Goal: Feedback & Contribution: Contribute content

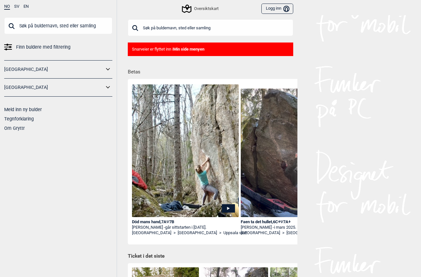
click at [141, 48] on div "Snarveier er flyttet inn i Min side menyen" at bounding box center [210, 49] width 165 height 14
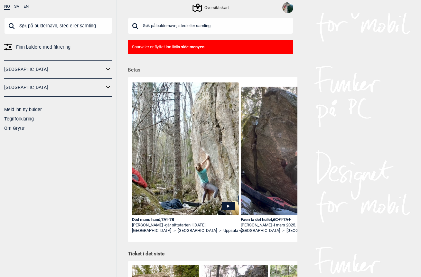
click at [165, 48] on div "Snarveier er flyttet inn i Min side menyen" at bounding box center [210, 47] width 165 height 14
click at [176, 43] on div "Snarveier er flyttet inn i Min side menyen" at bounding box center [210, 47] width 165 height 14
click at [167, 50] on div "Snarveier er flyttet inn i Min side menyen" at bounding box center [210, 47] width 165 height 14
click at [191, 49] on b "Min side menyen" at bounding box center [188, 46] width 31 height 5
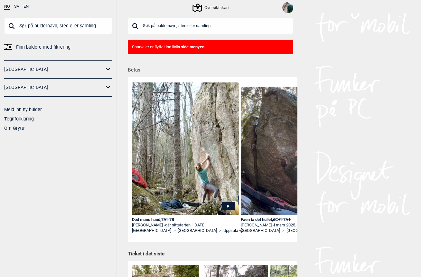
click at [190, 45] on b "Min side menyen" at bounding box center [188, 46] width 31 height 5
click at [201, 47] on b "Min side menyen" at bounding box center [188, 46] width 31 height 5
click at [292, 4] on img at bounding box center [287, 7] width 11 height 11
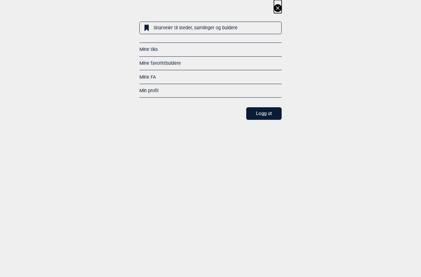
click at [243, 26] on link "Snarveier til steder, samlinger og buldere" at bounding box center [210, 28] width 142 height 13
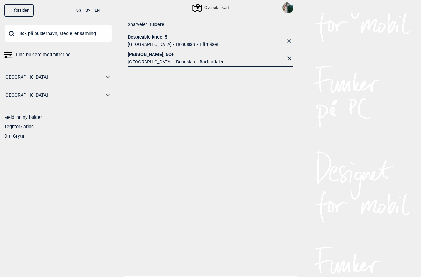
click at [136, 35] on link "Despicable knee , 5" at bounding box center [173, 37] width 91 height 6
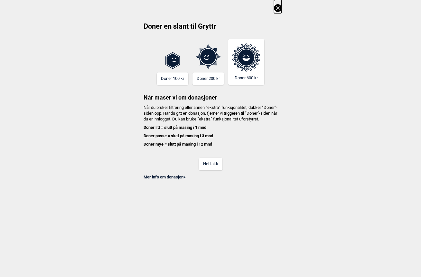
click at [213, 170] on button "Nei takk" at bounding box center [210, 164] width 23 height 13
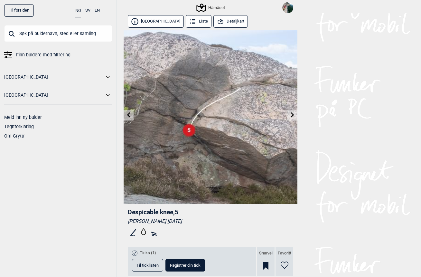
click at [296, 109] on img at bounding box center [211, 117] width 174 height 174
click at [290, 113] on icon at bounding box center [292, 114] width 5 height 5
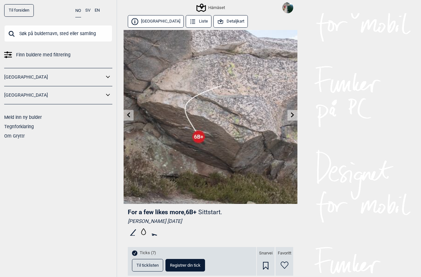
click at [127, 118] on link at bounding box center [129, 115] width 10 height 11
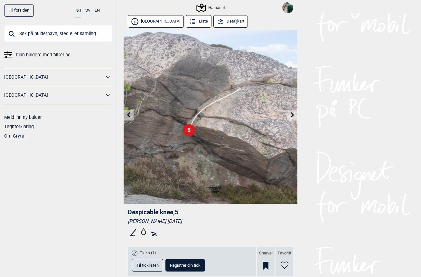
click at [291, 113] on icon at bounding box center [292, 114] width 5 height 5
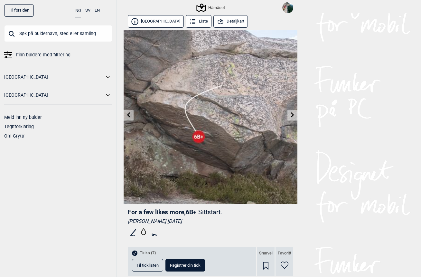
click at [291, 113] on icon at bounding box center [292, 114] width 5 height 5
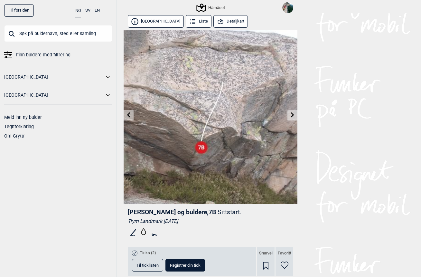
click at [129, 113] on icon at bounding box center [128, 114] width 3 height 5
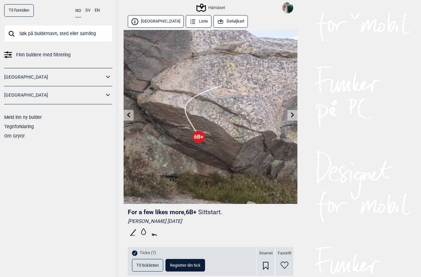
click at [129, 113] on icon at bounding box center [128, 114] width 3 height 5
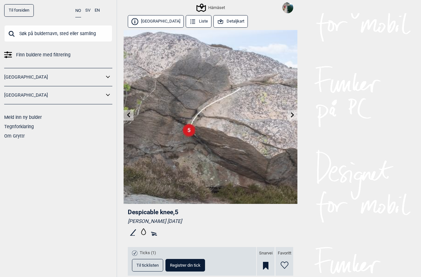
click at [266, 263] on icon at bounding box center [265, 266] width 5 height 8
click at [286, 5] on img at bounding box center [287, 7] width 11 height 11
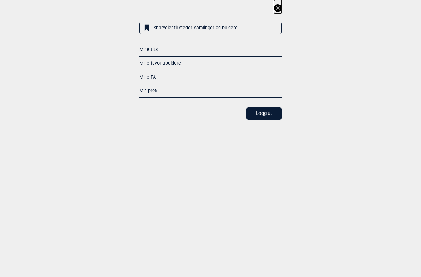
click at [259, 25] on link "Snarveier til steder, samlinger og buldere" at bounding box center [210, 28] width 142 height 13
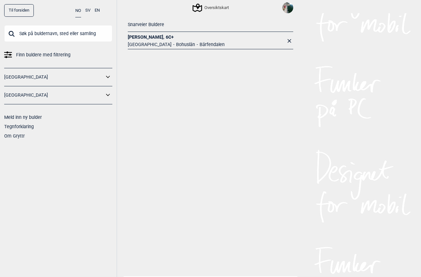
click at [222, 272] on div "Snarveier Buldere [PERSON_NAME] , 6C+ [GEOGRAPHIC_DATA] Bohuslän Bärfendalen" at bounding box center [211, 144] width 174 height 263
click at [134, 36] on link "[PERSON_NAME] , 6C+" at bounding box center [176, 37] width 97 height 6
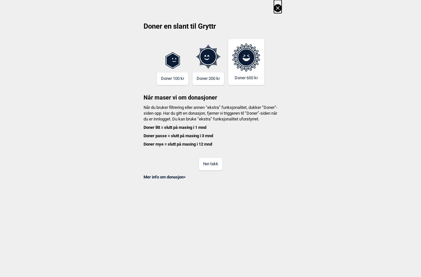
click at [207, 169] on button "Nei takk" at bounding box center [210, 164] width 23 height 13
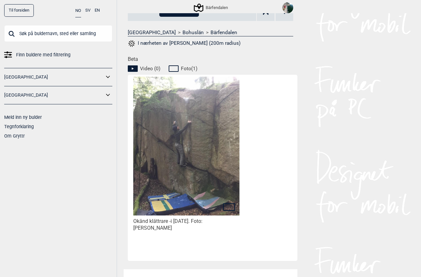
scroll to position [255, 0]
click at [220, 137] on img at bounding box center [186, 144] width 106 height 142
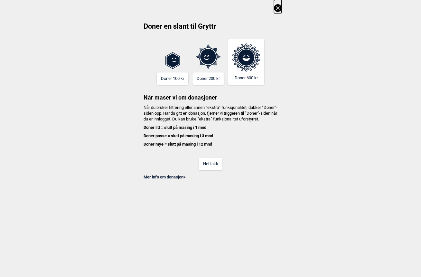
click at [211, 170] on button "Nei takk" at bounding box center [210, 164] width 23 height 13
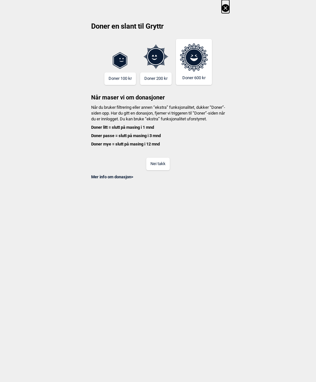
scroll to position [35, 18]
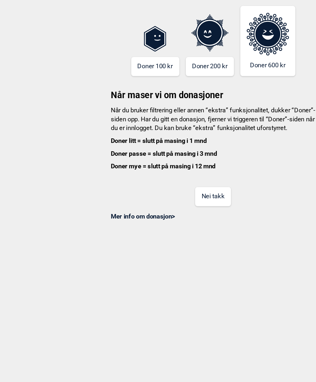
click at [146, 158] on button "Nei takk" at bounding box center [157, 164] width 23 height 13
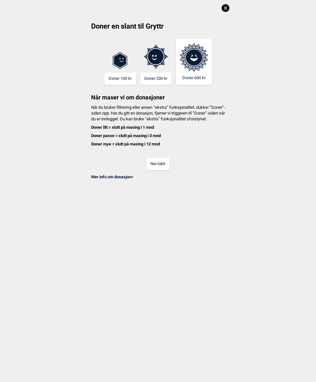
click at [223, 6] on icon at bounding box center [225, 8] width 8 height 8
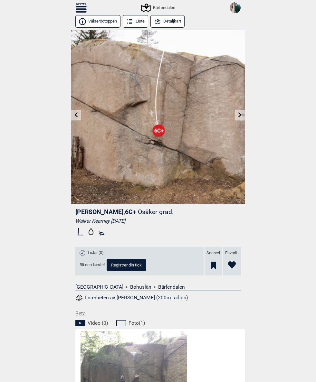
scroll to position [0, 0]
click at [76, 5] on icon at bounding box center [81, 7] width 11 height 9
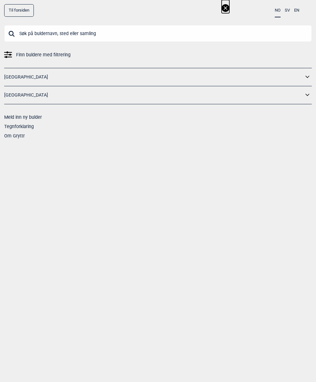
click at [18, 11] on link "Til forsiden" at bounding box center [19, 10] width 30 height 13
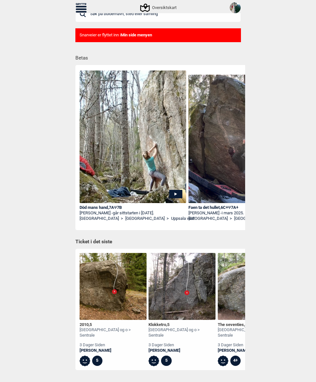
scroll to position [12, 0]
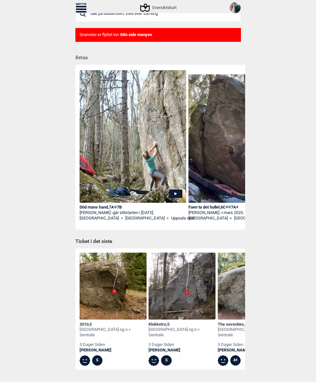
click at [279, 181] on div "NO SV EN Finn buldere med filtrering Norge Sverige Meld inn ny bulder Tegnforkl…" at bounding box center [158, 191] width 316 height 382
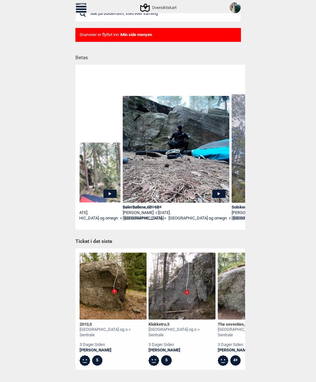
scroll to position [0, 393]
click at [142, 178] on img at bounding box center [175, 149] width 107 height 107
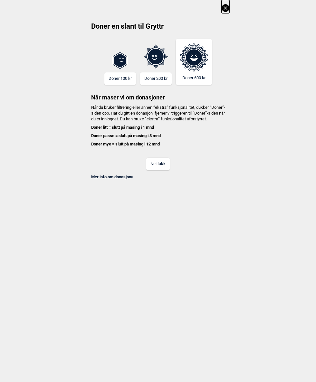
click at [158, 167] on button "Nei takk" at bounding box center [157, 164] width 23 height 13
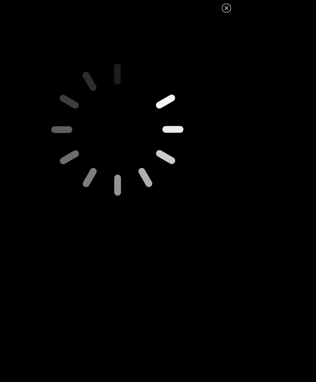
click at [228, 8] on icon at bounding box center [226, 8] width 8 height 8
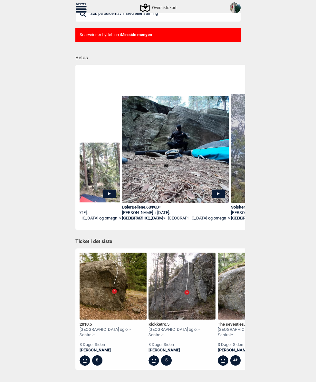
click at [131, 206] on div "BølerBøllene , 6B Ψ 6B+" at bounding box center [175, 207] width 107 height 5
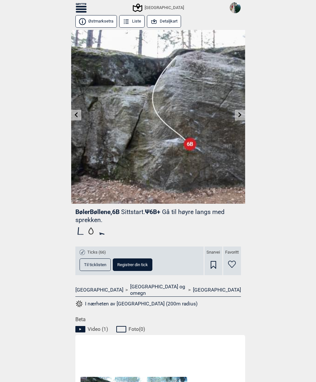
click at [237, 119] on link at bounding box center [240, 115] width 10 height 11
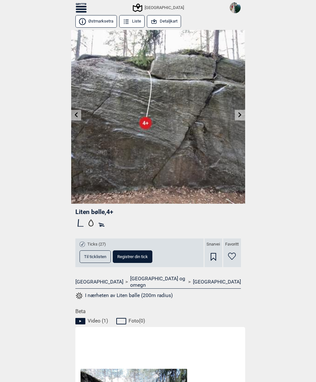
click at [240, 115] on icon at bounding box center [239, 114] width 3 height 5
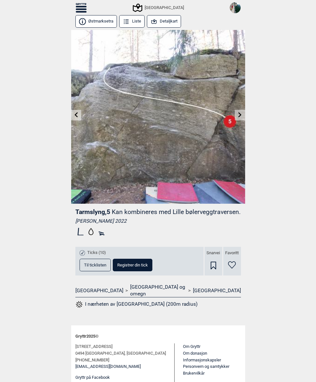
click at [240, 114] on icon at bounding box center [239, 114] width 3 height 5
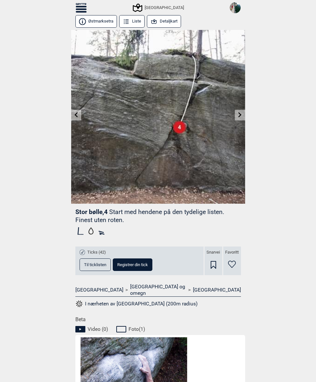
click at [242, 114] on icon at bounding box center [239, 114] width 5 height 5
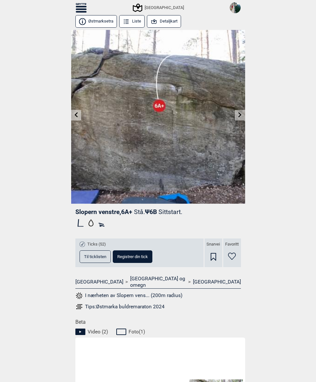
click at [240, 116] on icon at bounding box center [239, 114] width 3 height 5
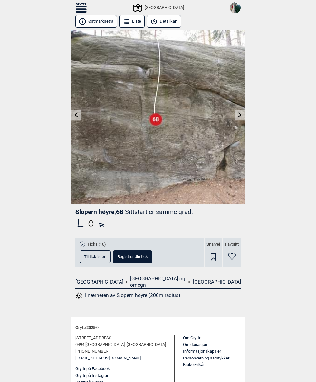
click at [244, 112] on link at bounding box center [240, 115] width 10 height 11
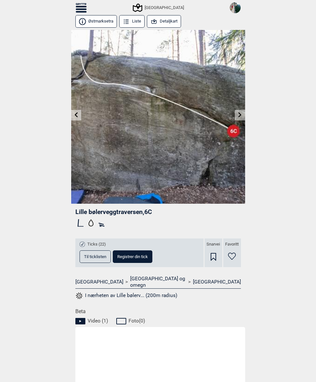
click at [244, 115] on link at bounding box center [240, 115] width 10 height 11
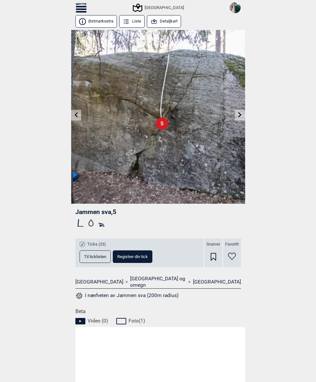
click at [244, 111] on link at bounding box center [240, 115] width 10 height 11
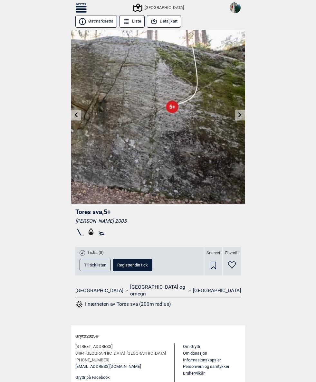
click at [244, 116] on link at bounding box center [240, 115] width 10 height 11
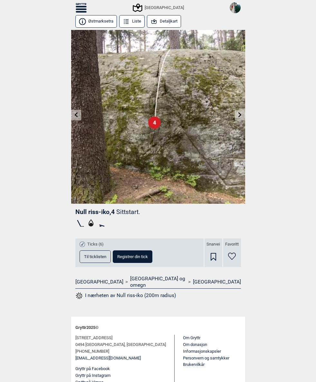
click at [245, 119] on link at bounding box center [240, 115] width 10 height 11
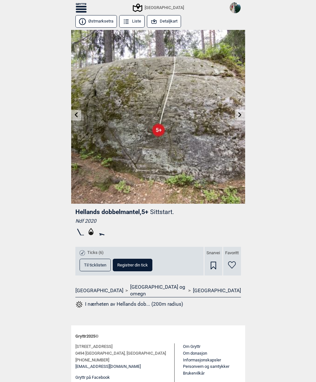
click at [239, 114] on icon at bounding box center [239, 114] width 3 height 5
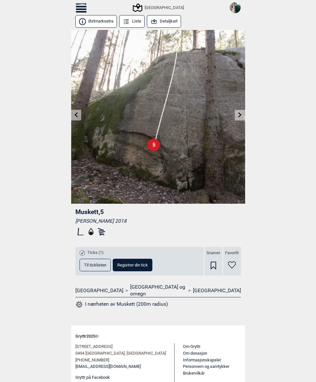
click at [242, 114] on link at bounding box center [240, 115] width 10 height 11
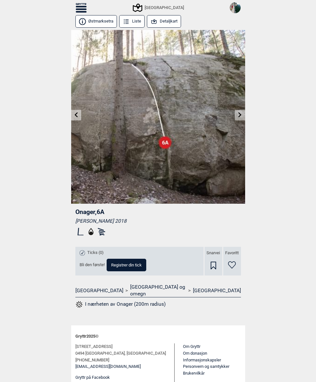
click at [244, 117] on link at bounding box center [240, 115] width 10 height 11
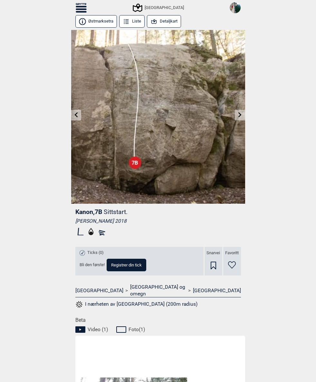
click at [242, 118] on link at bounding box center [240, 115] width 10 height 11
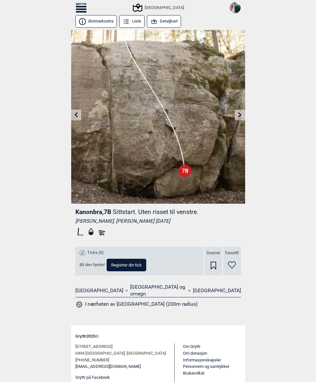
click at [243, 116] on link at bounding box center [240, 115] width 10 height 11
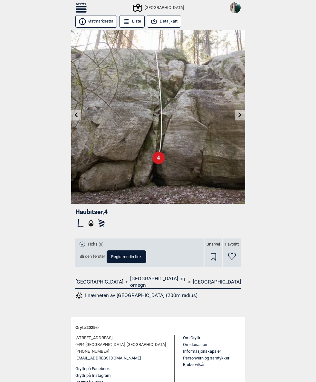
click at [243, 116] on link at bounding box center [240, 115] width 10 height 11
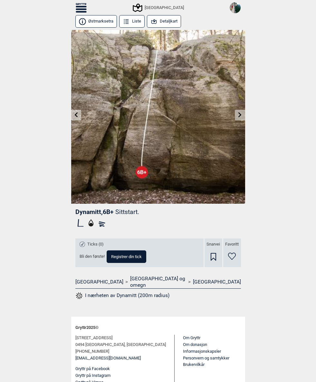
click at [129, 18] on icon at bounding box center [126, 21] width 7 height 7
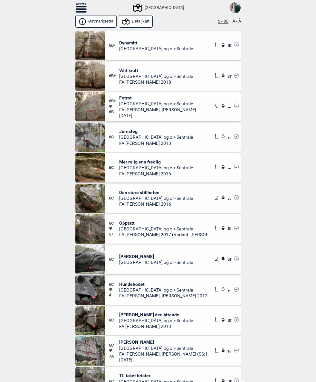
click at [100, 19] on button "Østmarksetra" at bounding box center [96, 21] width 42 height 13
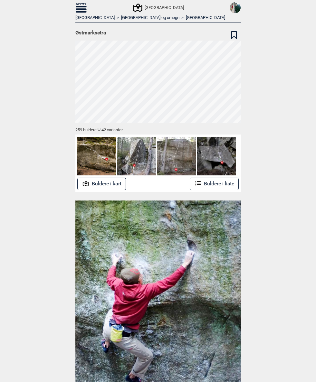
click at [219, 178] on button "Buldere i liste" at bounding box center [214, 184] width 49 height 13
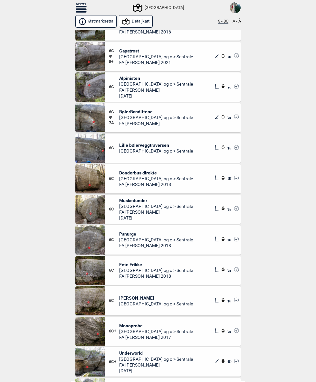
scroll to position [6083, 0]
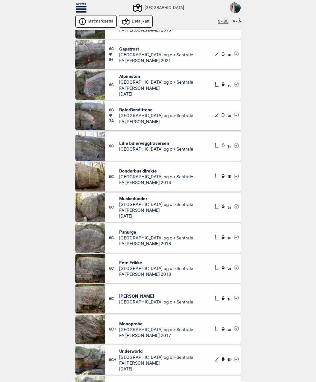
click at [89, 114] on img at bounding box center [89, 115] width 29 height 29
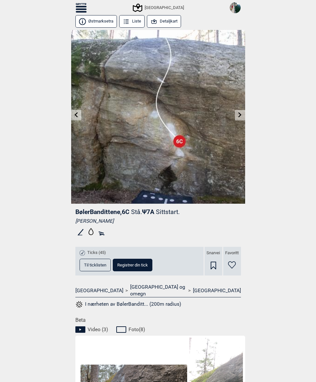
click at [239, 116] on icon at bounding box center [239, 114] width 3 height 5
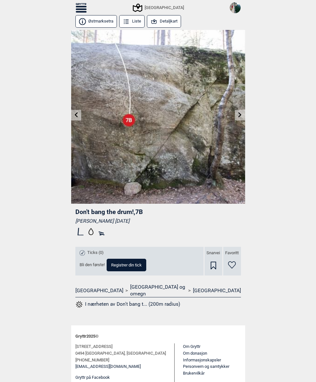
click at [72, 117] on link at bounding box center [76, 115] width 10 height 11
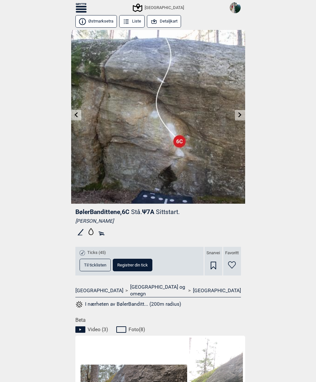
click at [145, 265] on span "Registrer din tick" at bounding box center [132, 265] width 31 height 4
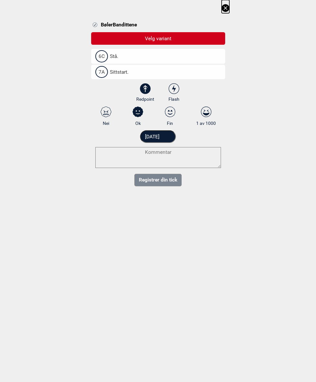
click at [149, 73] on label "7A Sittstart." at bounding box center [158, 72] width 134 height 15
click at [99, 73] on input "7A Sittstart." at bounding box center [97, 72] width 4 height 4
select select "384"
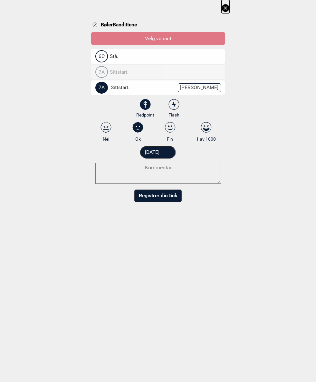
click at [162, 151] on input "13.09.2025" at bounding box center [158, 152] width 36 height 13
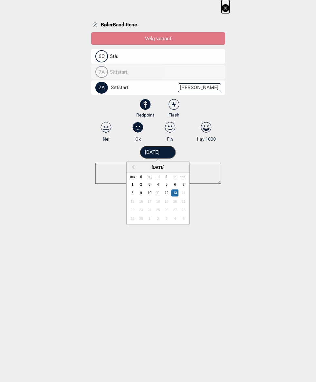
click at [171, 166] on h2 "september 2025" at bounding box center [157, 166] width 63 height 5
click at [169, 150] on input "13.09.2025" at bounding box center [158, 152] width 36 height 13
click at [132, 165] on button "Previous Month" at bounding box center [132, 168] width 10 height 10
click at [174, 214] on div "25" at bounding box center [174, 210] width 7 height 7
type input "25.08.2007"
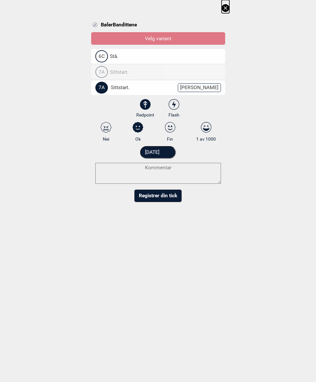
click at [169, 196] on button "Registrer din tick" at bounding box center [157, 196] width 47 height 13
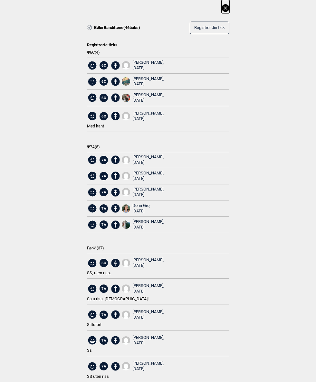
click at [223, 6] on icon at bounding box center [225, 8] width 8 height 8
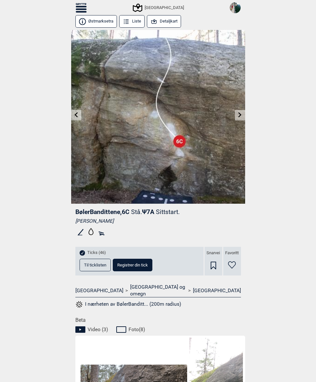
click at [237, 112] on link at bounding box center [240, 115] width 10 height 11
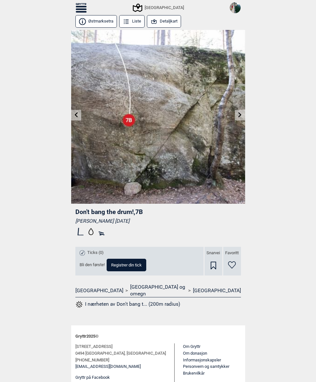
click at [75, 114] on icon at bounding box center [75, 114] width 5 height 5
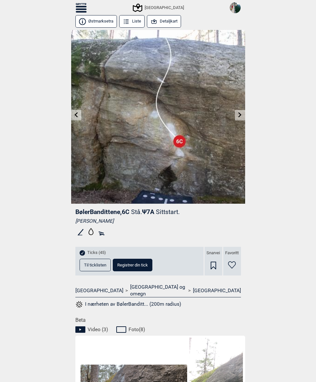
click at [77, 114] on icon at bounding box center [75, 114] width 3 height 5
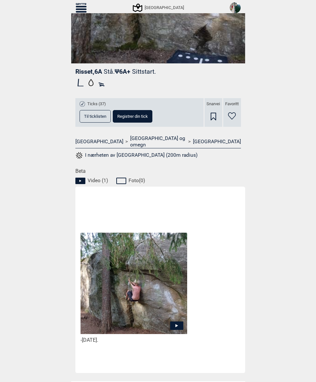
scroll to position [141, 0]
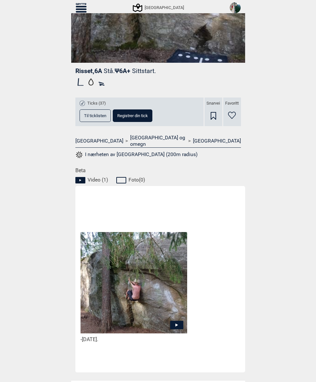
click at [126, 176] on icon at bounding box center [122, 180] width 12 height 8
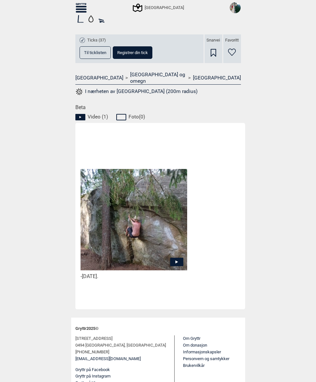
scroll to position [204, 0]
click at [174, 251] on img at bounding box center [133, 219] width 106 height 101
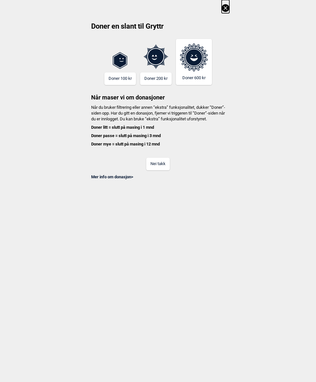
click at [160, 169] on button "Nei takk" at bounding box center [157, 164] width 23 height 13
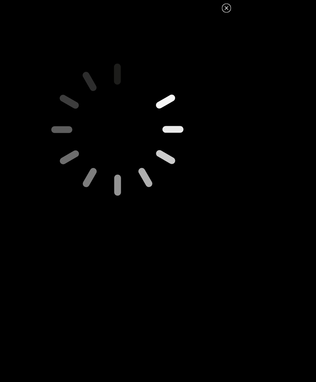
click at [224, 8] on icon at bounding box center [226, 8] width 8 height 8
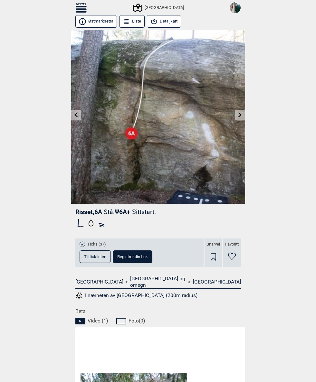
scroll to position [0, 0]
click at [80, 8] on icon at bounding box center [81, 7] width 11 height 9
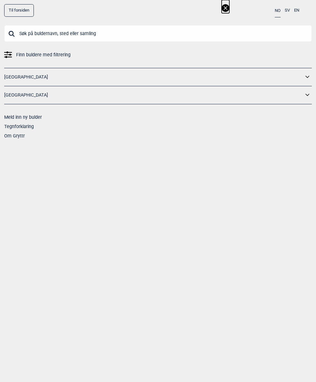
click at [17, 95] on link "[GEOGRAPHIC_DATA]" at bounding box center [153, 94] width 299 height 9
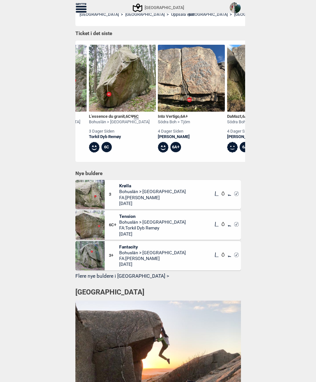
scroll to position [0, 136]
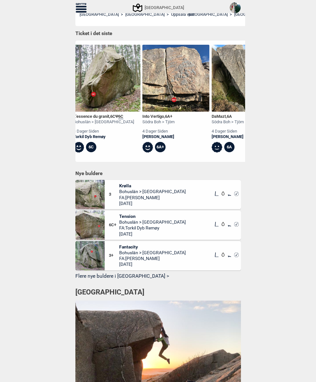
click at [116, 272] on button "Flere nye buldere i Sverige >" at bounding box center [157, 277] width 165 height 10
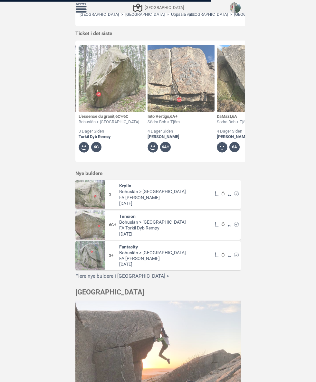
scroll to position [0, 138]
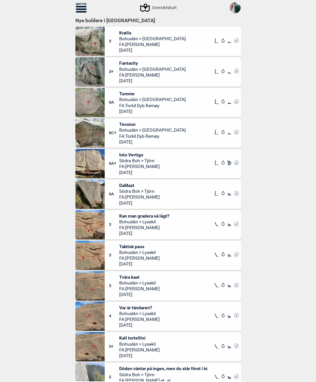
click at [84, 133] on img at bounding box center [89, 132] width 29 height 29
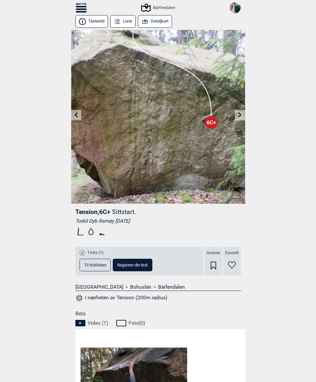
click at [157, 17] on button "Detaljkart" at bounding box center [155, 21] width 34 height 13
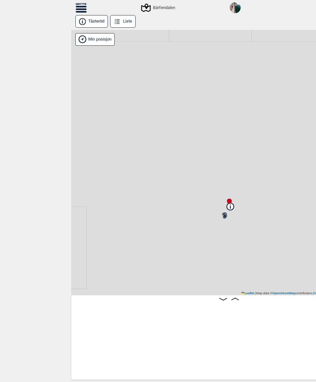
scroll to position [0, 36]
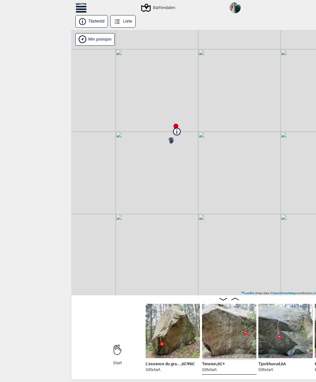
click at [161, 335] on img at bounding box center [172, 331] width 54 height 54
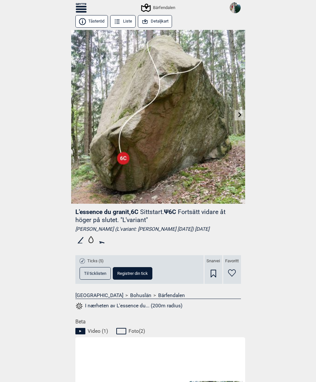
click at [208, 274] on div "Snarvei" at bounding box center [213, 269] width 18 height 29
click at [240, 117] on icon at bounding box center [239, 114] width 5 height 5
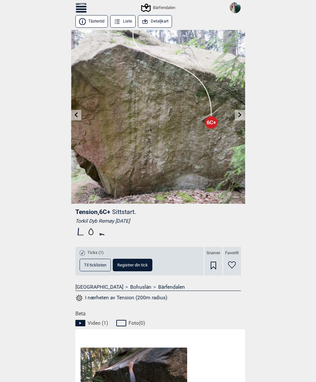
click at [240, 114] on icon at bounding box center [239, 114] width 3 height 5
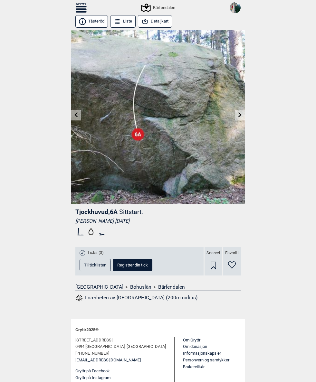
click at [77, 115] on icon at bounding box center [75, 114] width 5 height 5
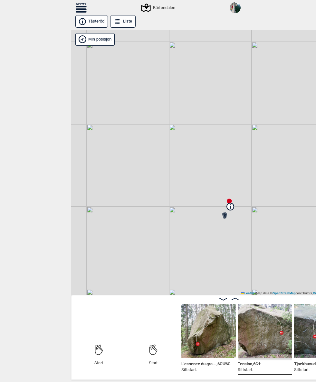
scroll to position [0, 36]
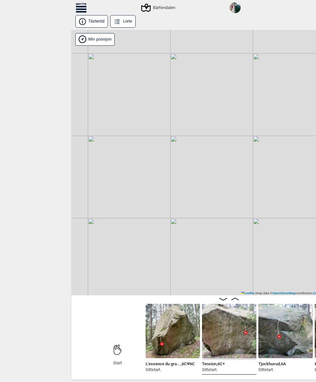
click at [153, 9] on div "Bärfendalen" at bounding box center [158, 8] width 33 height 8
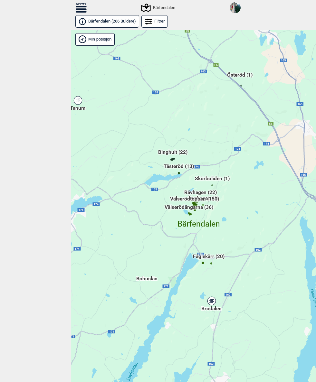
click at [215, 177] on span "Skörboliden (1)" at bounding box center [212, 181] width 35 height 12
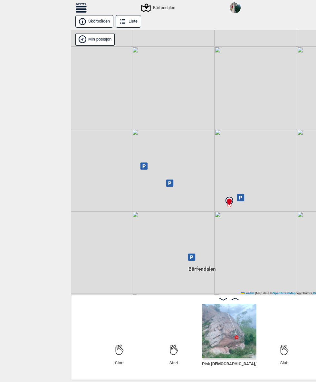
click at [223, 324] on img at bounding box center [229, 331] width 54 height 54
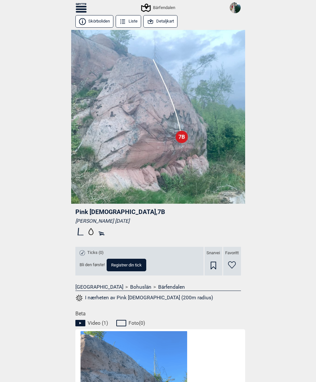
click at [215, 265] on div "Snarvei" at bounding box center [213, 261] width 18 height 29
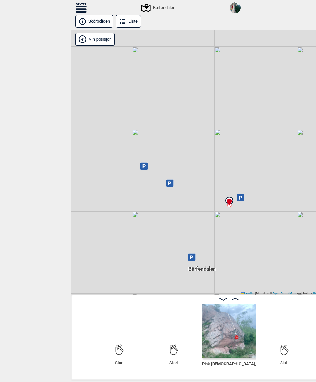
click at [153, 8] on div "Bärfendalen" at bounding box center [158, 8] width 33 height 8
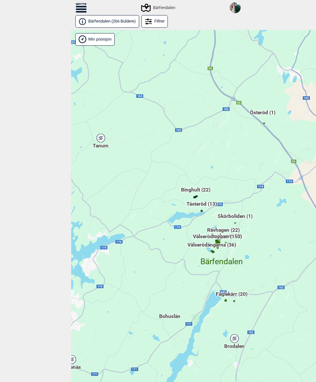
click at [264, 112] on span "Österöd (1)" at bounding box center [262, 115] width 25 height 12
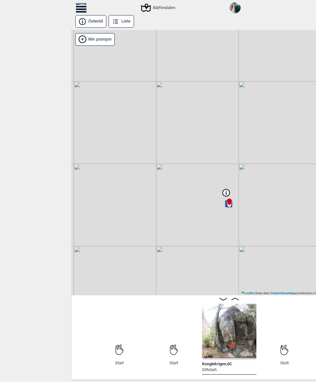
click at [227, 331] on img at bounding box center [229, 331] width 54 height 54
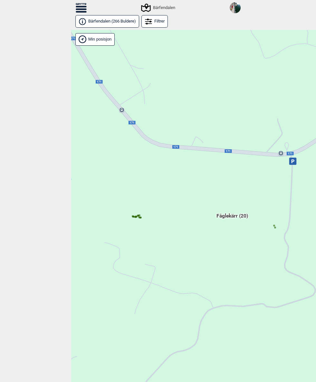
click at [228, 213] on span "Fåglekärr (20)" at bounding box center [232, 218] width 32 height 12
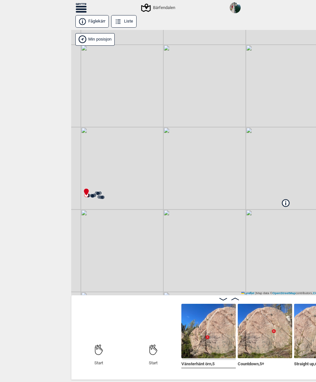
click at [202, 325] on img at bounding box center [208, 331] width 54 height 54
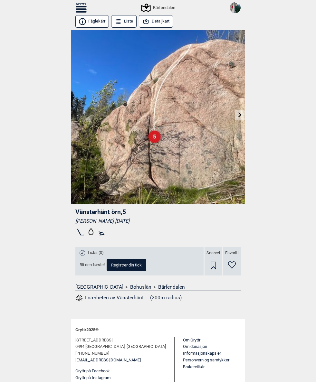
click at [238, 114] on icon at bounding box center [239, 114] width 5 height 5
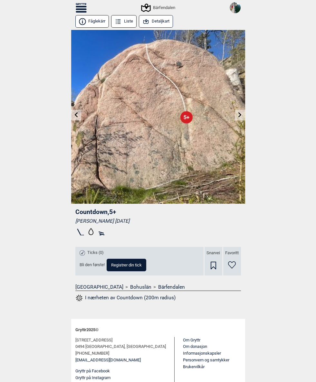
click at [237, 115] on icon at bounding box center [239, 114] width 5 height 5
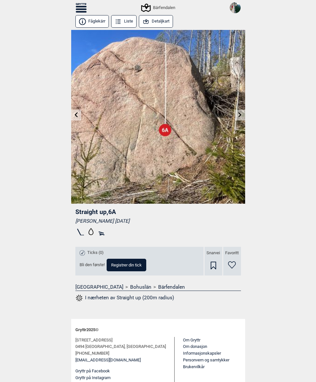
click at [240, 114] on icon at bounding box center [239, 114] width 3 height 5
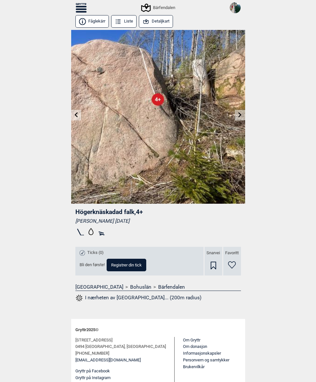
click at [238, 115] on icon at bounding box center [239, 114] width 5 height 5
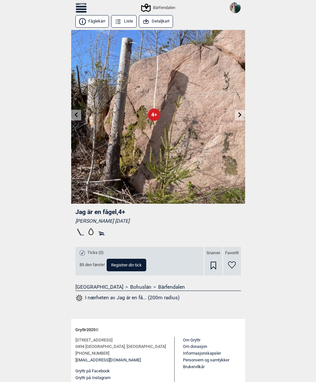
click at [242, 114] on icon at bounding box center [239, 114] width 5 height 5
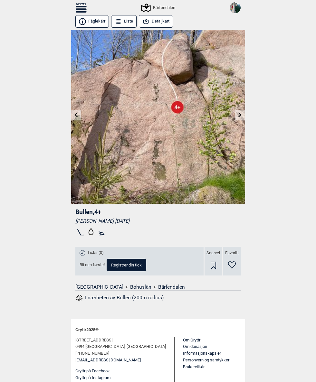
click at [239, 115] on icon at bounding box center [239, 114] width 5 height 5
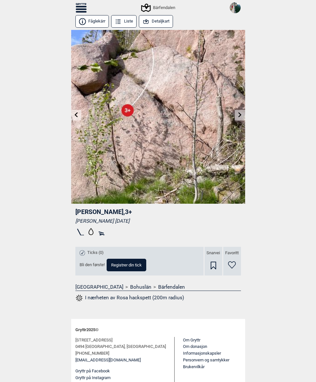
click at [239, 115] on icon at bounding box center [239, 114] width 5 height 5
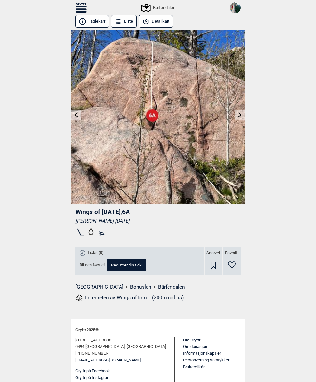
click at [239, 116] on icon at bounding box center [239, 114] width 5 height 5
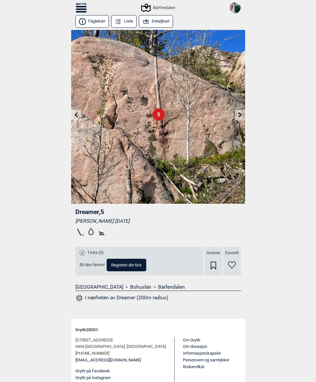
click at [241, 115] on icon at bounding box center [239, 114] width 3 height 5
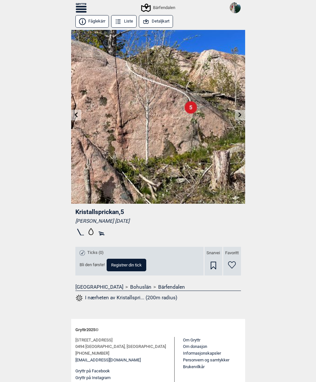
click at [240, 117] on icon at bounding box center [239, 114] width 5 height 5
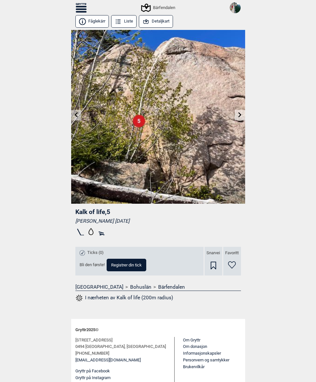
click at [239, 110] on link at bounding box center [240, 115] width 10 height 11
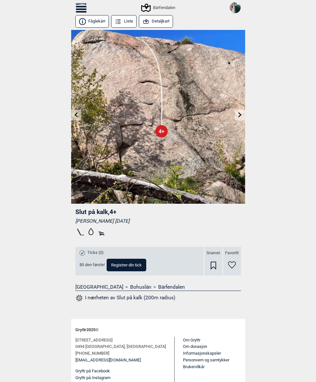
click at [241, 114] on icon at bounding box center [239, 114] width 5 height 5
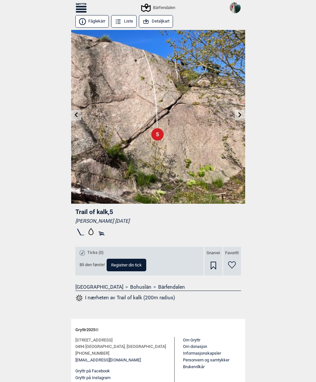
click at [241, 115] on icon at bounding box center [239, 114] width 5 height 5
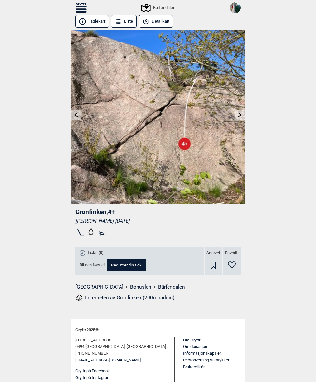
click at [238, 116] on icon at bounding box center [239, 114] width 5 height 5
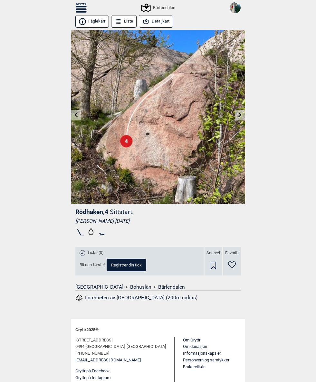
click at [239, 117] on icon at bounding box center [239, 114] width 5 height 5
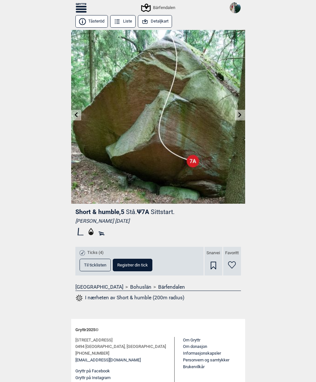
click at [211, 264] on icon at bounding box center [212, 266] width 5 height 8
click at [240, 114] on icon at bounding box center [239, 114] width 3 height 5
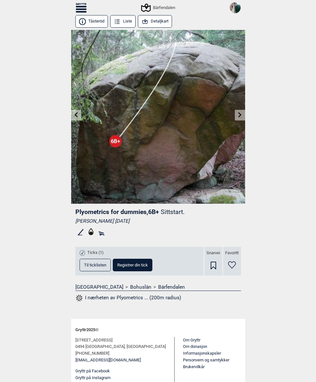
click at [239, 116] on icon at bounding box center [239, 114] width 3 height 5
click at [145, 7] on icon at bounding box center [146, 7] width 12 height 12
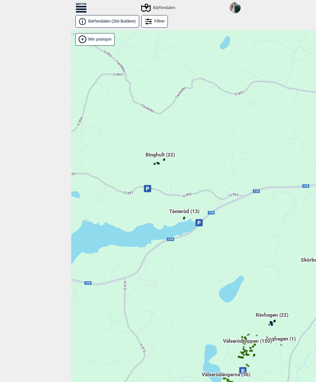
click at [153, 152] on span "Binghult (22)" at bounding box center [159, 157] width 29 height 12
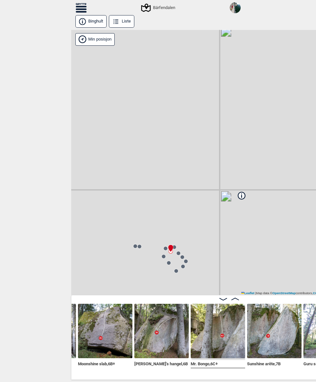
scroll to position [0, 554]
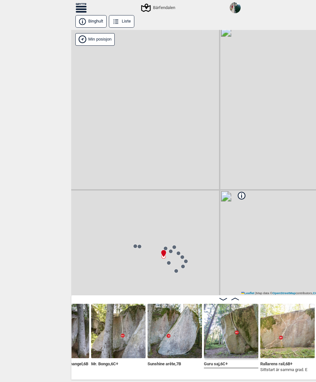
scroll to position [0, 654]
click at [175, 325] on img at bounding box center [174, 331] width 54 height 54
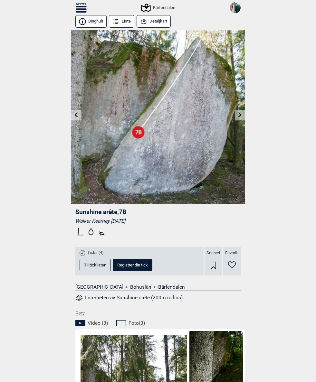
click at [214, 265] on icon at bounding box center [212, 266] width 5 height 8
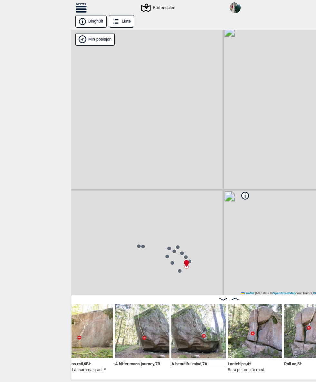
scroll to position [0, 855]
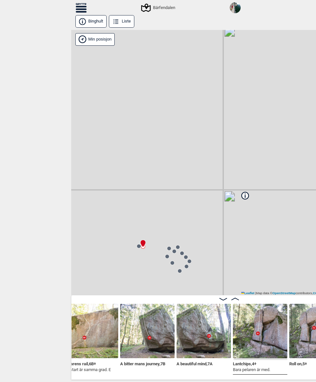
scroll to position [0, 845]
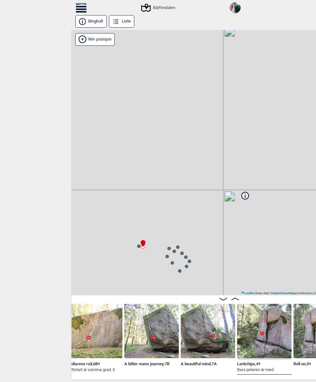
click at [144, 328] on img at bounding box center [151, 331] width 54 height 54
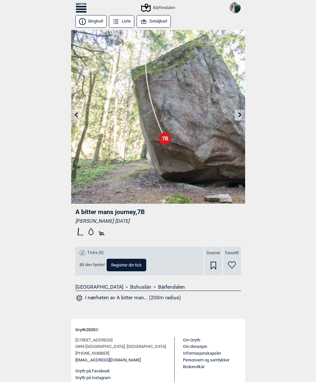
click at [241, 113] on icon at bounding box center [239, 114] width 5 height 5
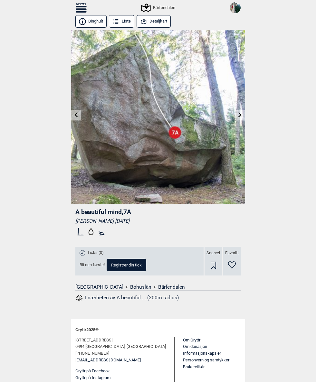
click at [242, 115] on icon at bounding box center [239, 114] width 5 height 5
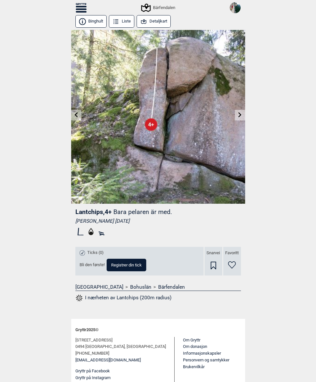
click at [243, 117] on link at bounding box center [240, 115] width 10 height 11
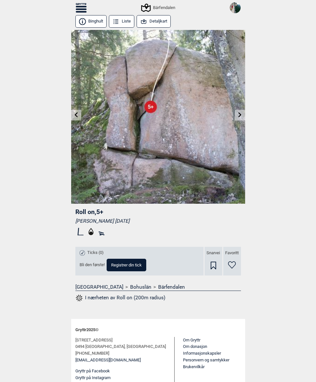
click at [240, 122] on img at bounding box center [158, 117] width 174 height 174
click at [241, 113] on icon at bounding box center [239, 114] width 5 height 5
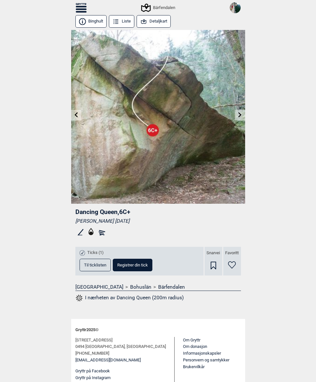
click at [214, 264] on icon at bounding box center [212, 266] width 5 height 8
click at [243, 116] on link at bounding box center [240, 115] width 10 height 11
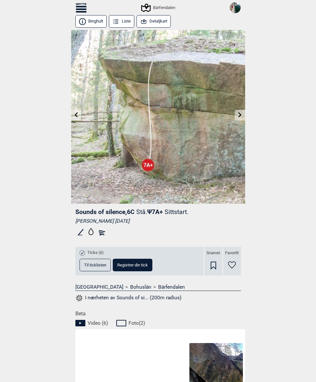
click at [208, 262] on div "Snarvei" at bounding box center [213, 261] width 18 height 29
click at [241, 113] on icon at bounding box center [239, 114] width 5 height 5
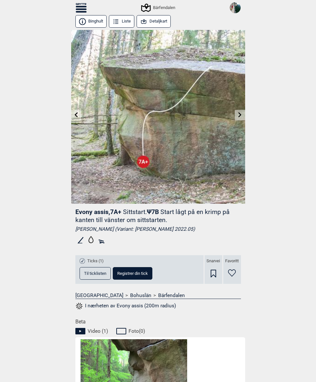
click at [209, 277] on div "Snarvei" at bounding box center [213, 269] width 18 height 29
click at [242, 112] on link at bounding box center [240, 115] width 10 height 11
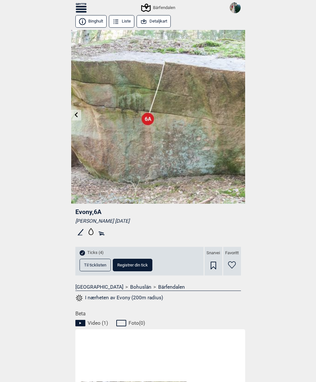
click at [91, 263] on span "Til ticklisten" at bounding box center [95, 265] width 22 height 4
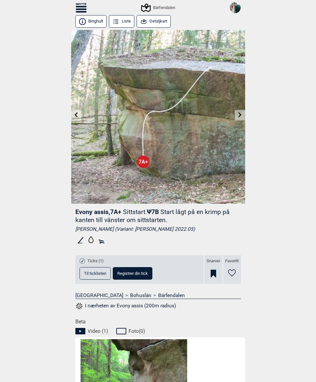
click at [79, 7] on icon at bounding box center [81, 7] width 11 height 2
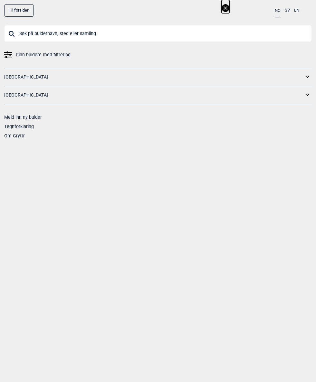
click at [15, 95] on link "[GEOGRAPHIC_DATA]" at bounding box center [153, 94] width 299 height 9
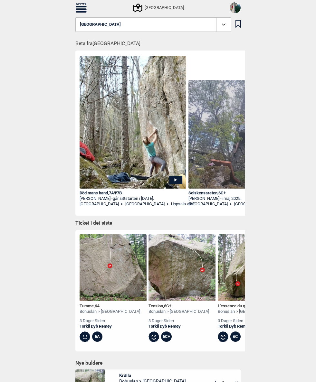
click at [94, 25] on span "[GEOGRAPHIC_DATA]" at bounding box center [100, 24] width 41 height 5
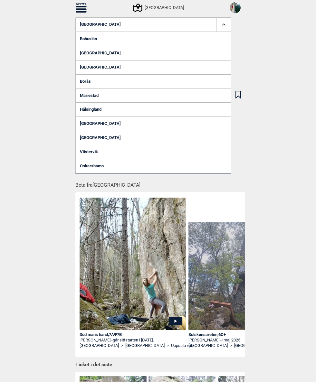
click at [83, 39] on link "Bohuslän" at bounding box center [153, 39] width 156 height 14
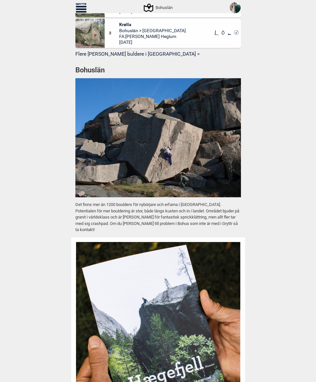
scroll to position [563, 0]
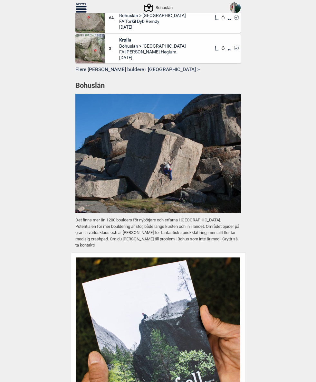
click at [52, 190] on div "Til forsiden NO SV EN Finn buldere med filtrering Norge Sverige Meld inn ny bul…" at bounding box center [158, 191] width 316 height 382
click at [204, 160] on img at bounding box center [157, 153] width 165 height 119
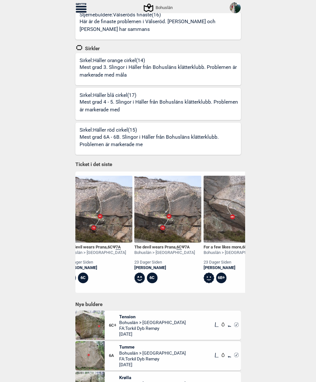
scroll to position [0, 3466]
click at [189, 246] on span "7A" at bounding box center [186, 247] width 5 height 5
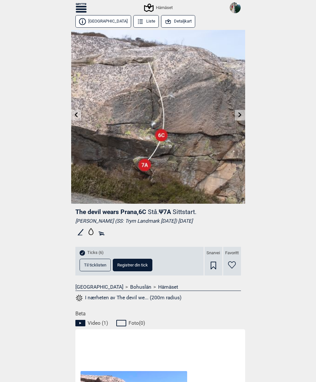
click at [173, 212] on span "Ψ 7A Sittstart." at bounding box center [178, 211] width 38 height 7
click at [209, 264] on div "Snarvei" at bounding box center [213, 261] width 18 height 29
click at [94, 261] on button "Til ticklisten" at bounding box center [94, 265] width 31 height 13
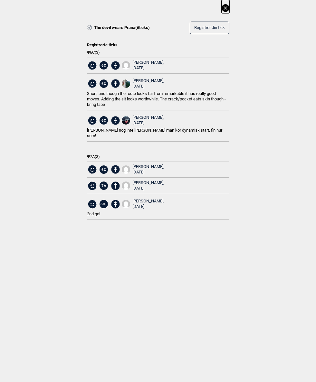
click at [141, 78] on div "Harald Swen, 2025.05.24" at bounding box center [148, 83] width 32 height 11
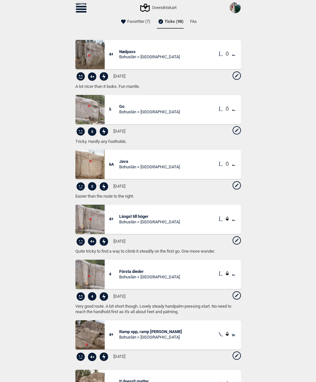
click at [165, 22] on li "Ticks (98)" at bounding box center [170, 21] width 27 height 13
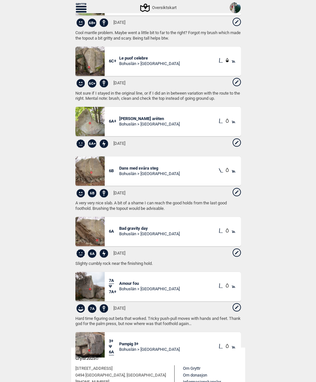
scroll to position [1863, 0]
click at [87, 281] on img at bounding box center [89, 286] width 29 height 29
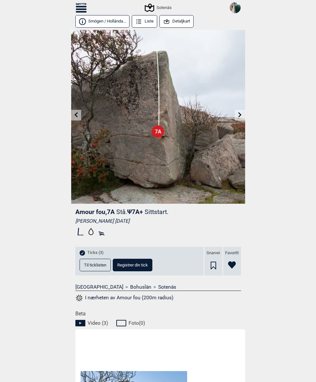
click at [87, 260] on button "Til ticklisten" at bounding box center [94, 265] width 31 height 13
